Goal: Find specific page/section: Find specific page/section

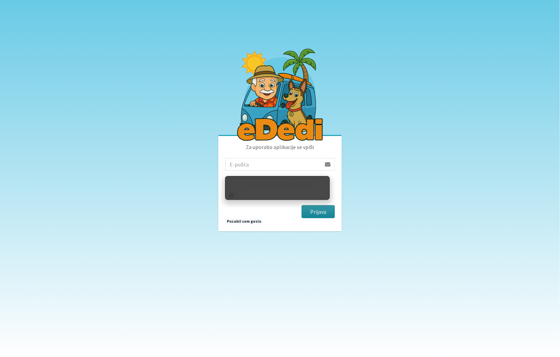
type input "[EMAIL_ADDRESS][DOMAIN_NAME]"
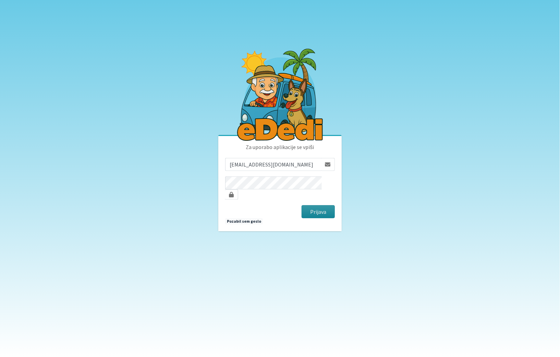
click at [320, 208] on button "Prijava" at bounding box center [318, 211] width 33 height 13
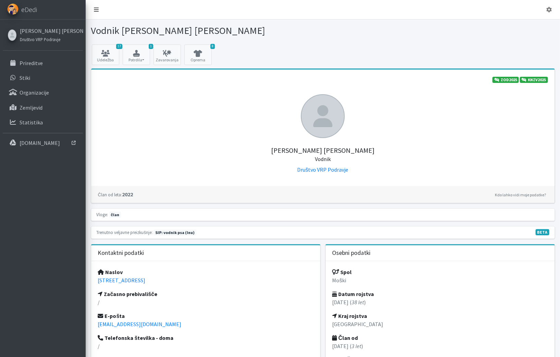
click at [99, 12] on link at bounding box center [96, 10] width 16 height 14
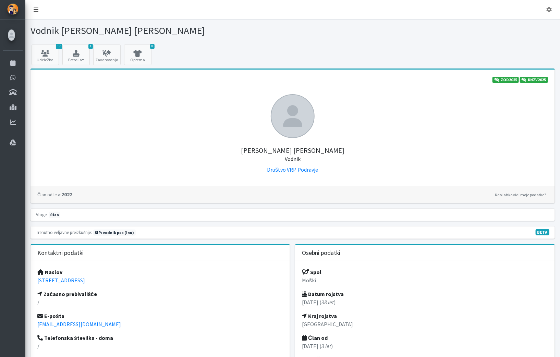
click at [32, 8] on link at bounding box center [36, 10] width 16 height 14
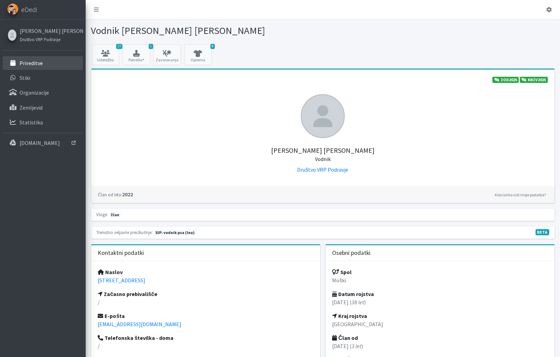
click at [31, 61] on p "Prireditve" at bounding box center [31, 63] width 23 height 7
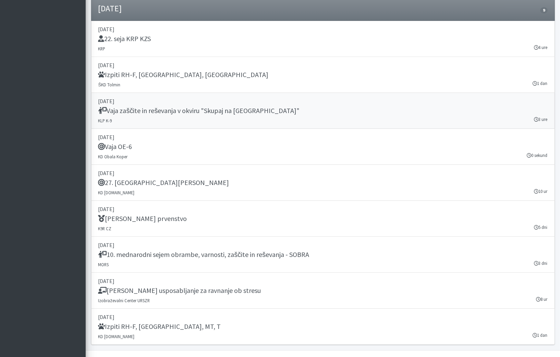
scroll to position [1051, 0]
